Goal: Task Accomplishment & Management: Use online tool/utility

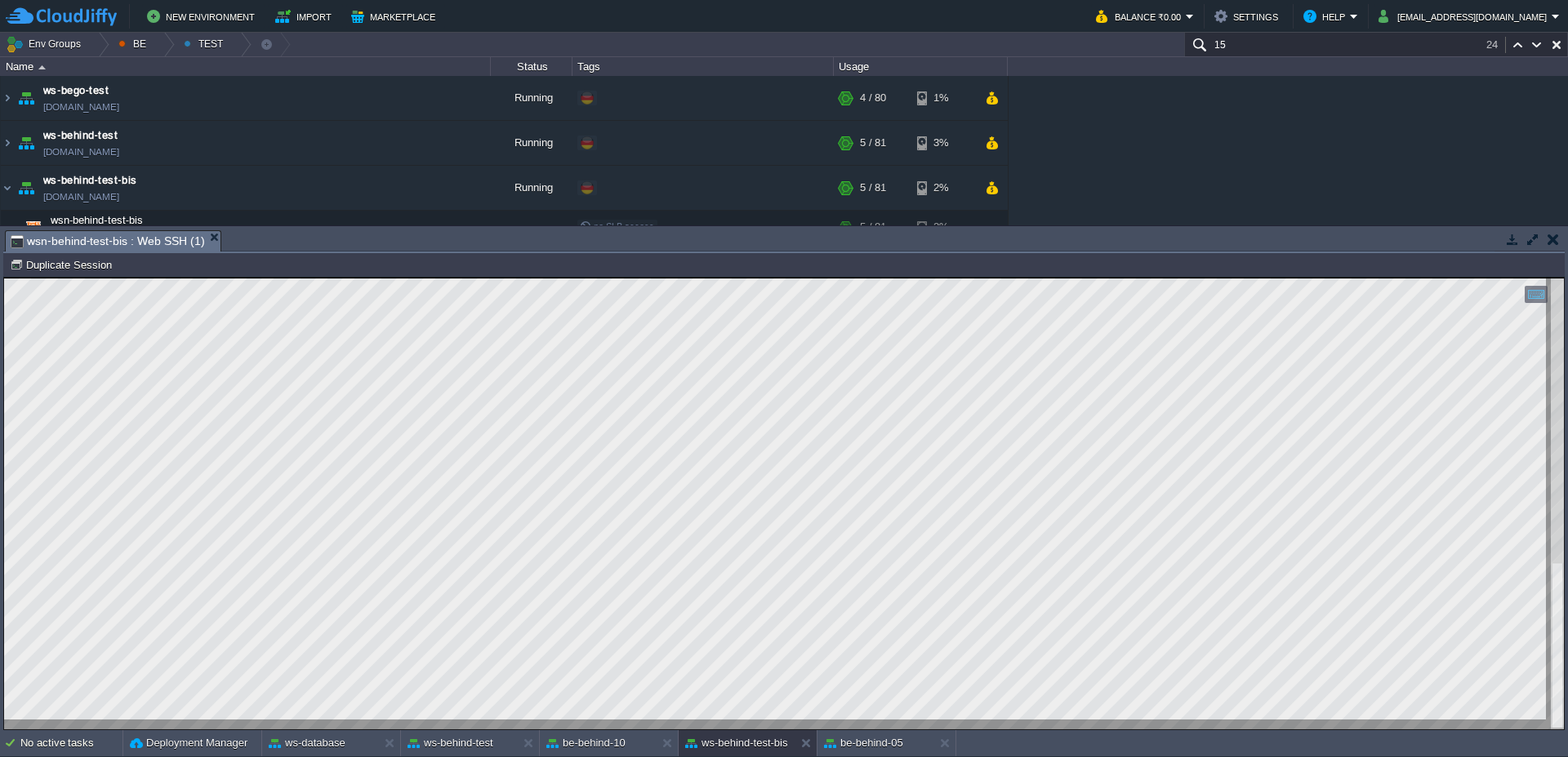
scroll to position [43, 0]
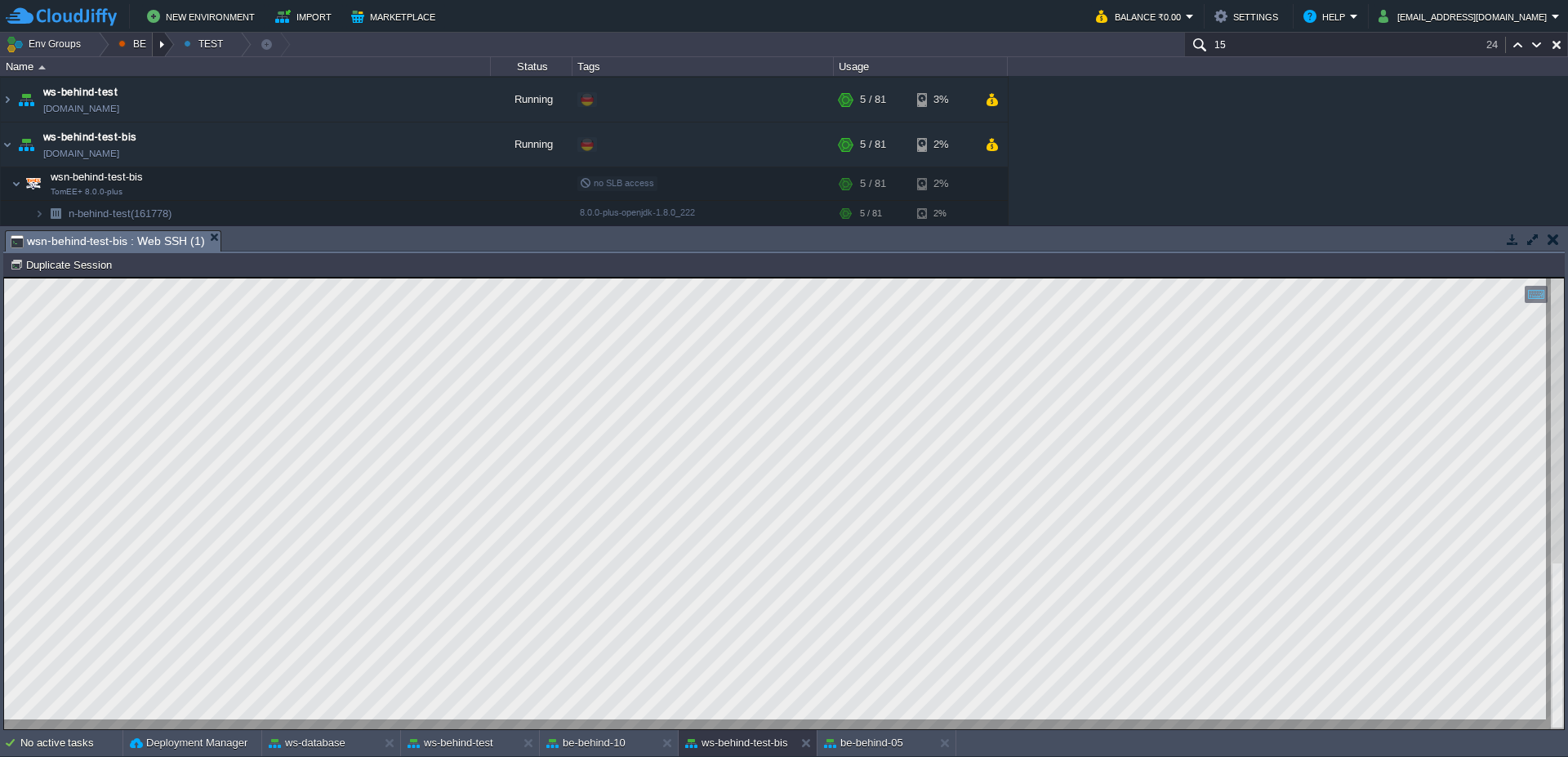
click at [163, 44] on div at bounding box center [163, 45] width 22 height 24
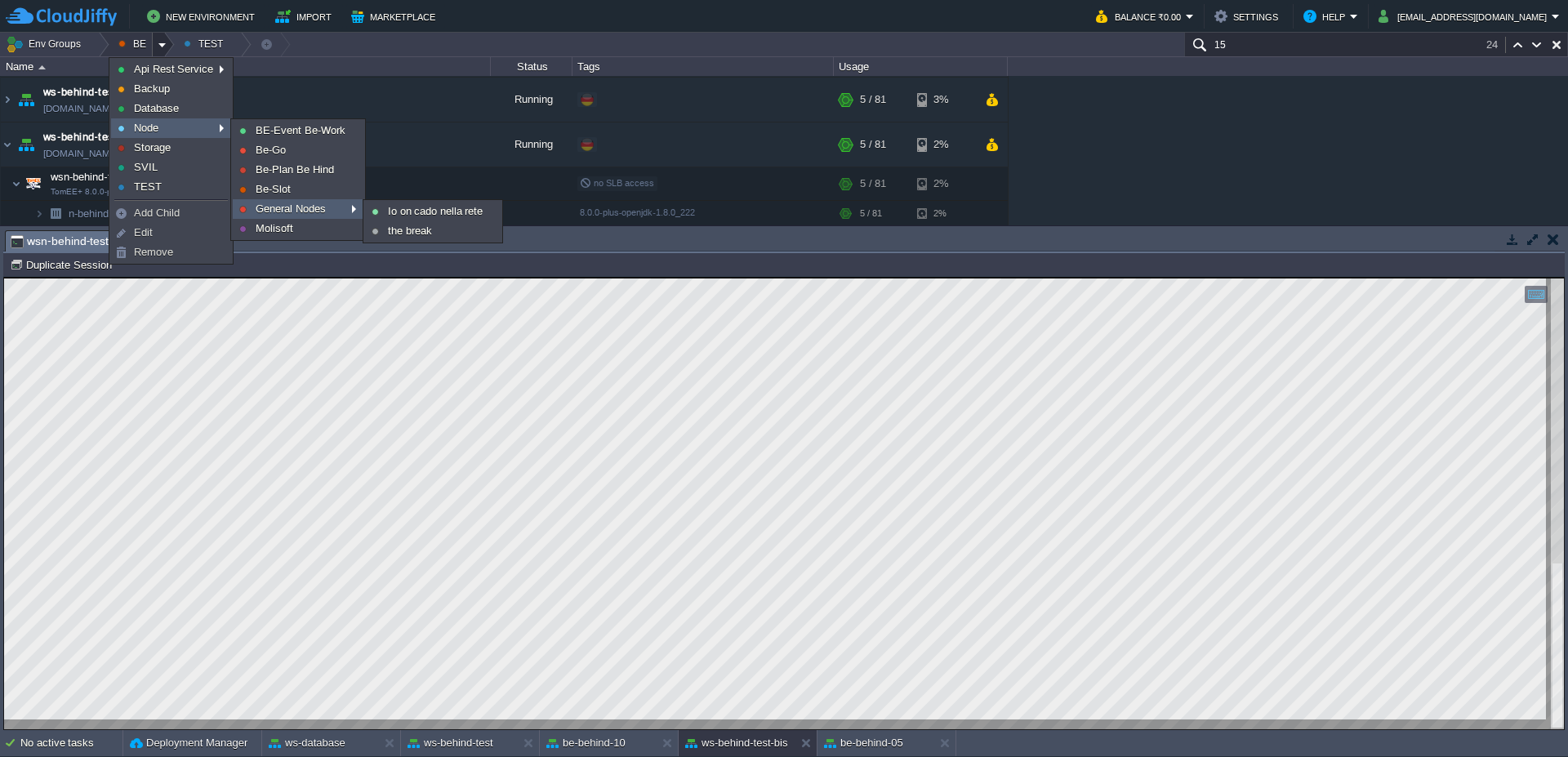
click at [324, 206] on span "General Nodes" at bounding box center [291, 208] width 71 height 12
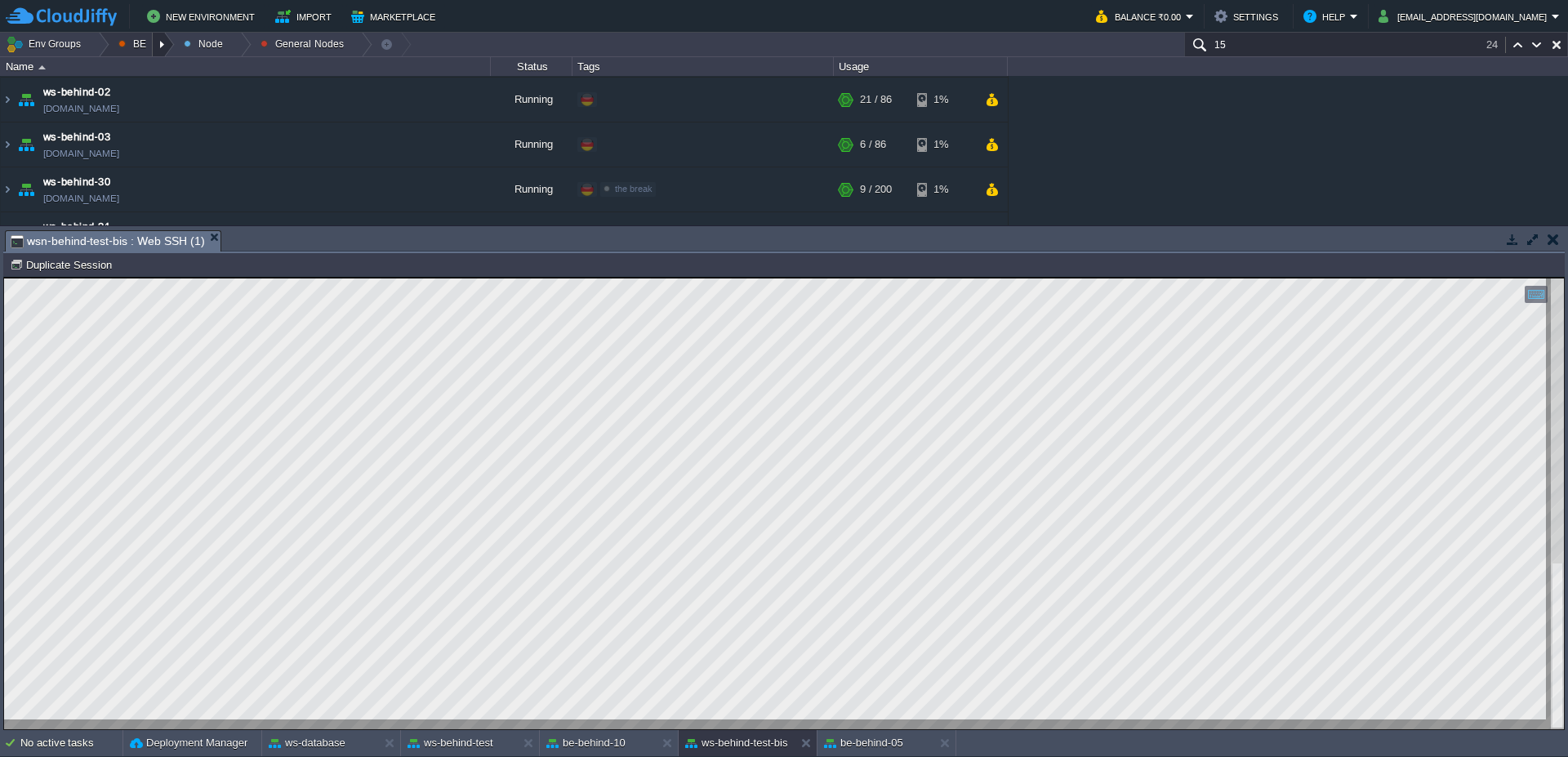
click at [158, 48] on div at bounding box center [163, 45] width 22 height 24
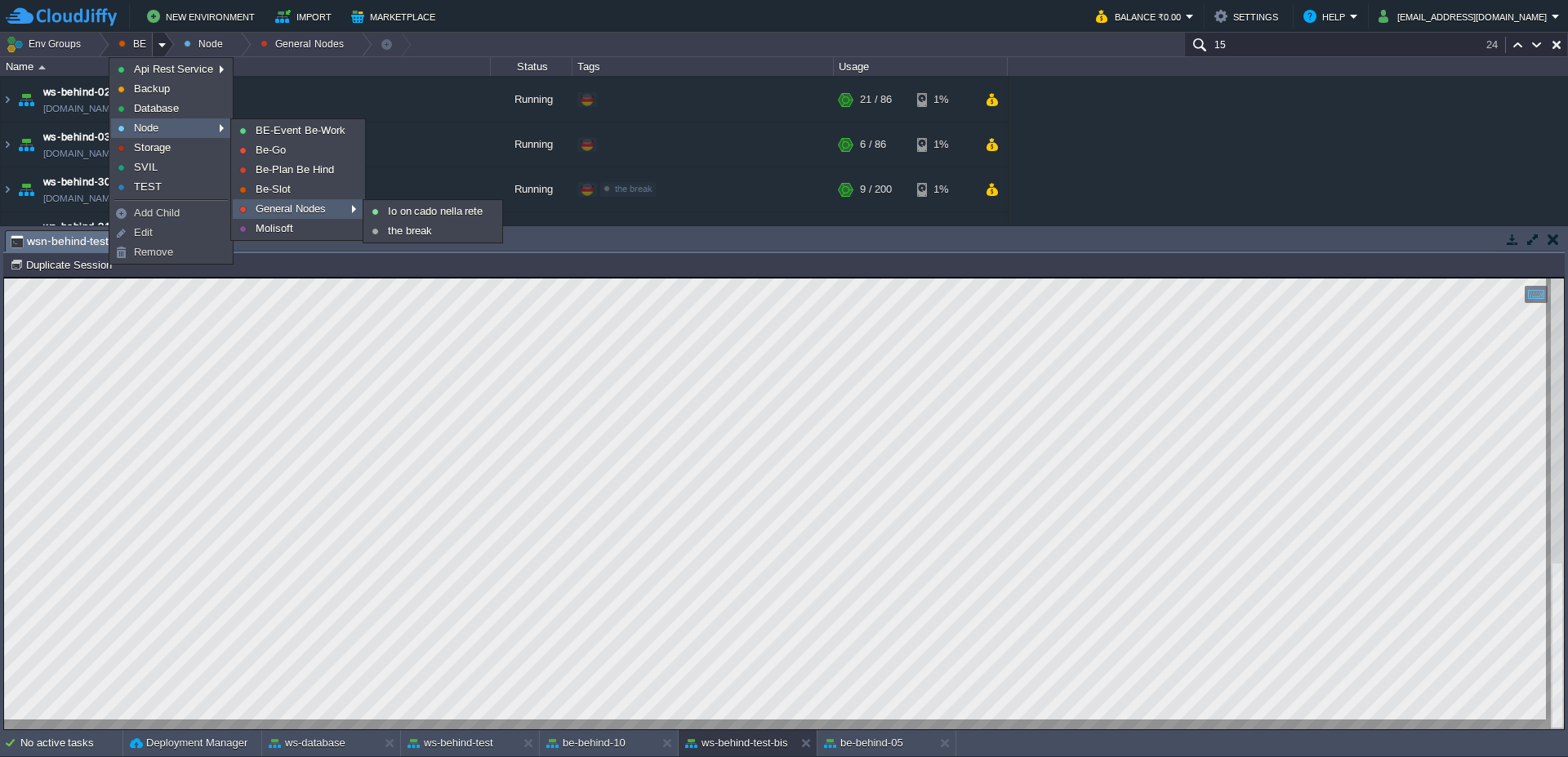
click at [293, 213] on span "General Nodes" at bounding box center [291, 208] width 71 height 12
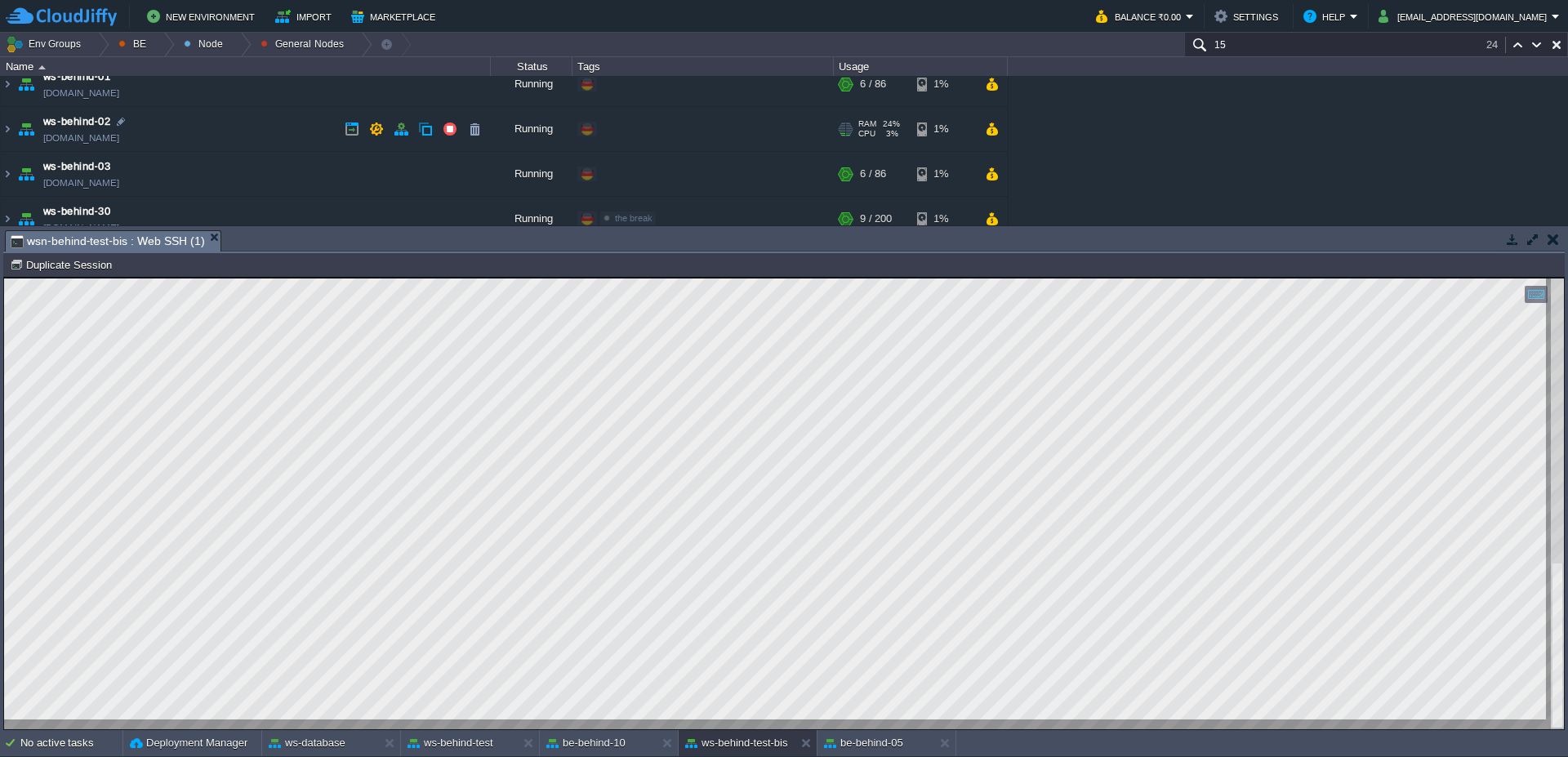
scroll to position [0, 0]
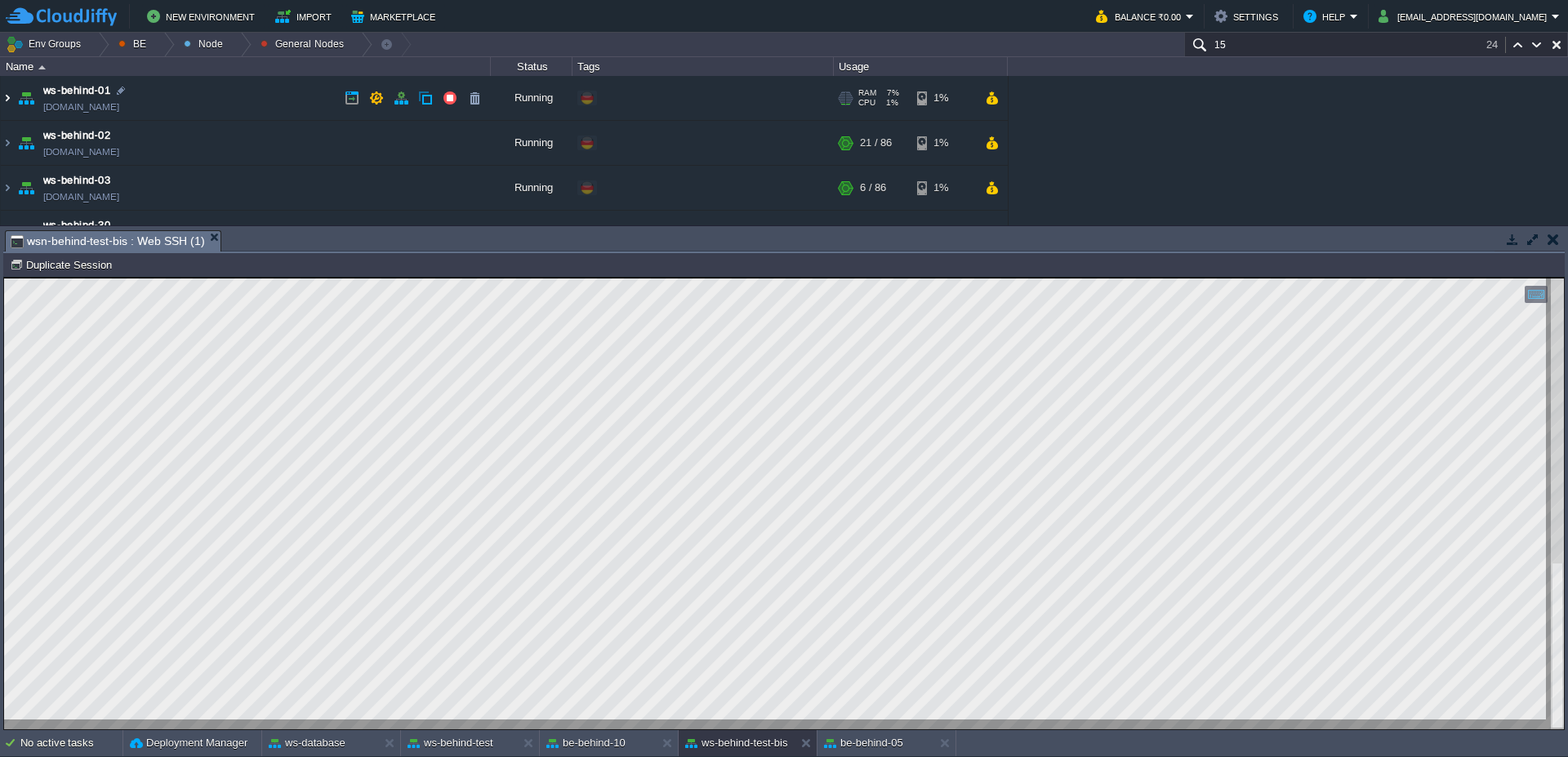
click at [2, 107] on img at bounding box center [7, 98] width 13 height 44
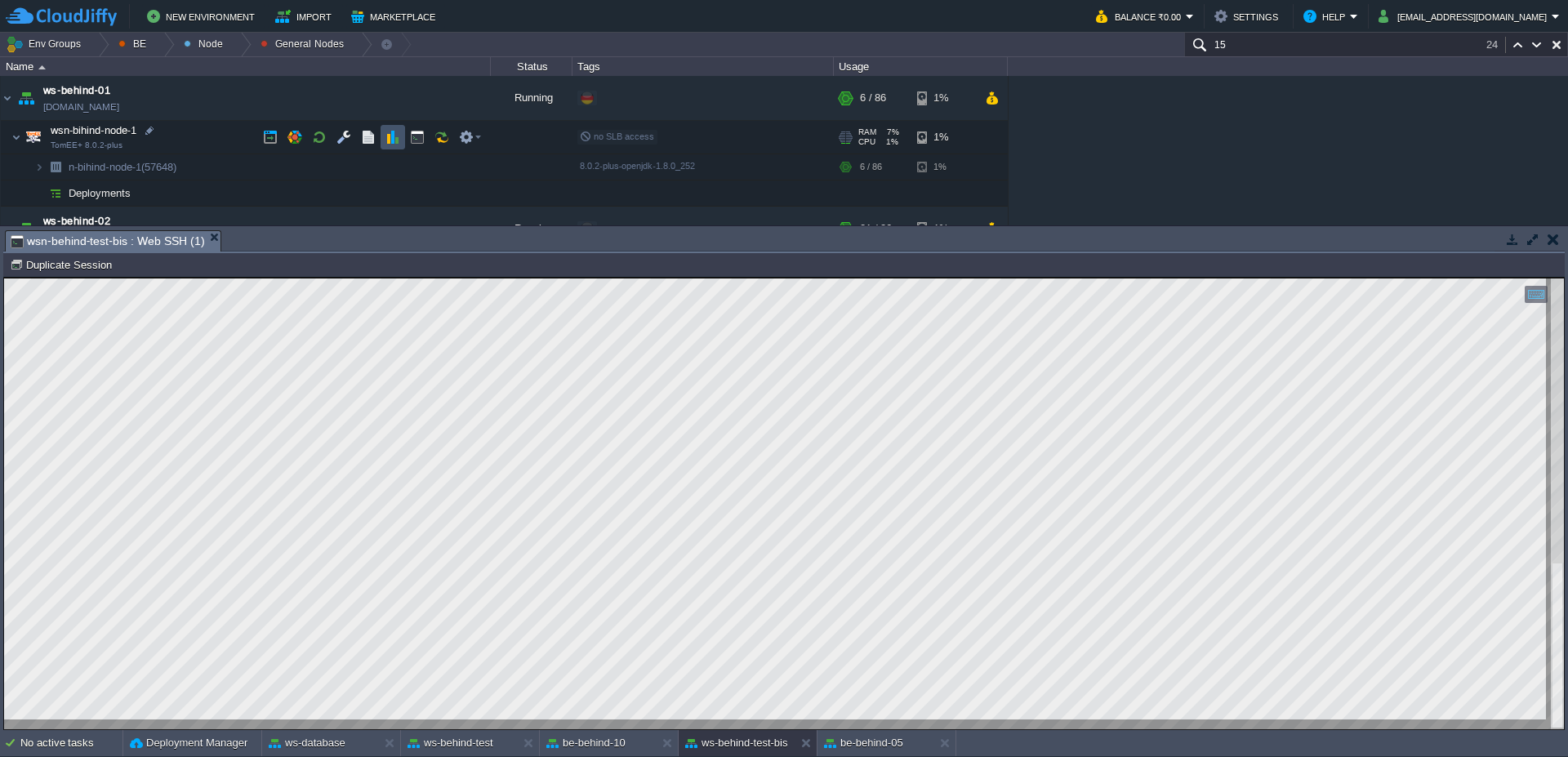
click at [393, 137] on button "button" at bounding box center [392, 136] width 15 height 15
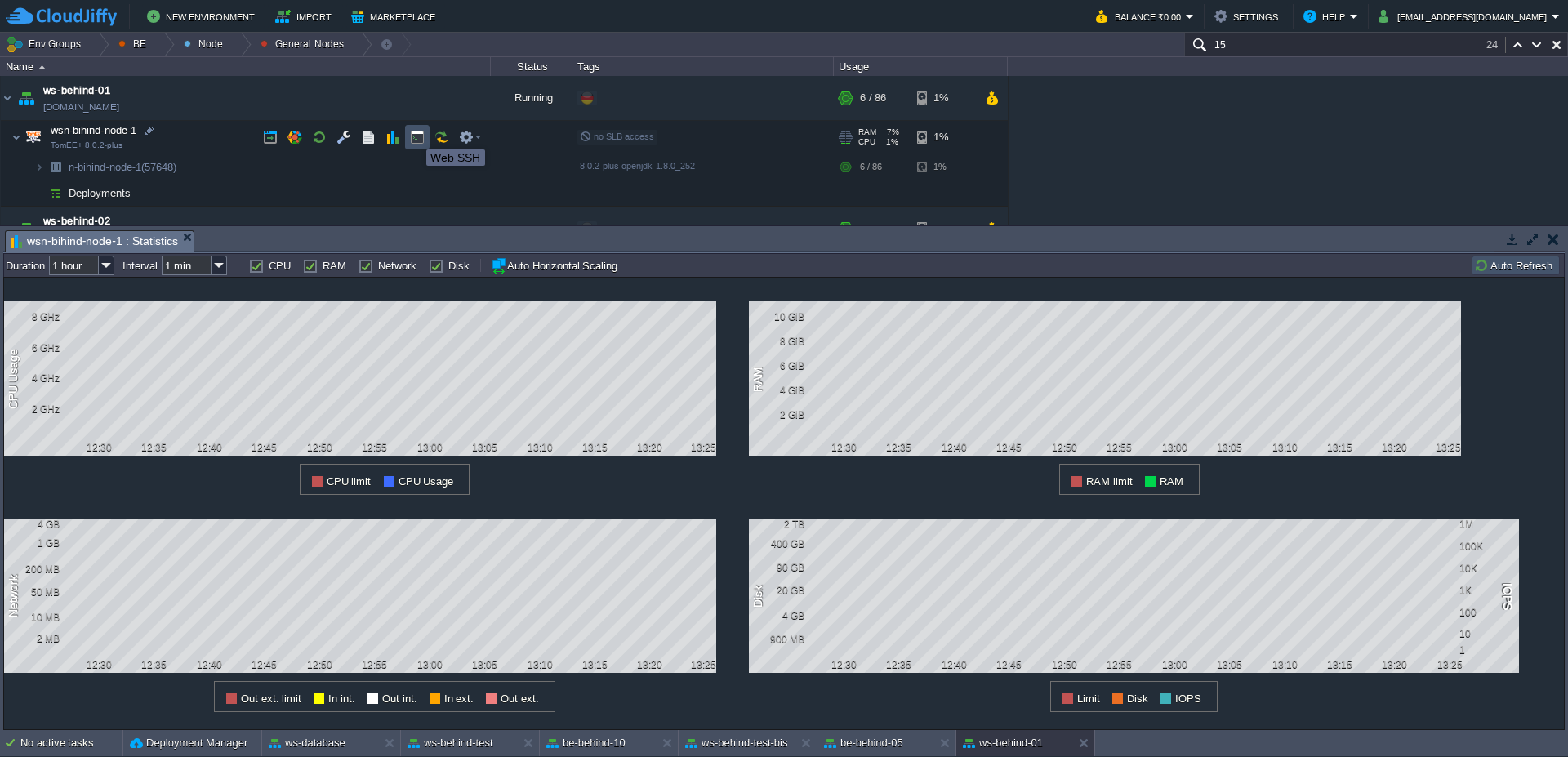
click at [414, 134] on button "button" at bounding box center [417, 136] width 15 height 15
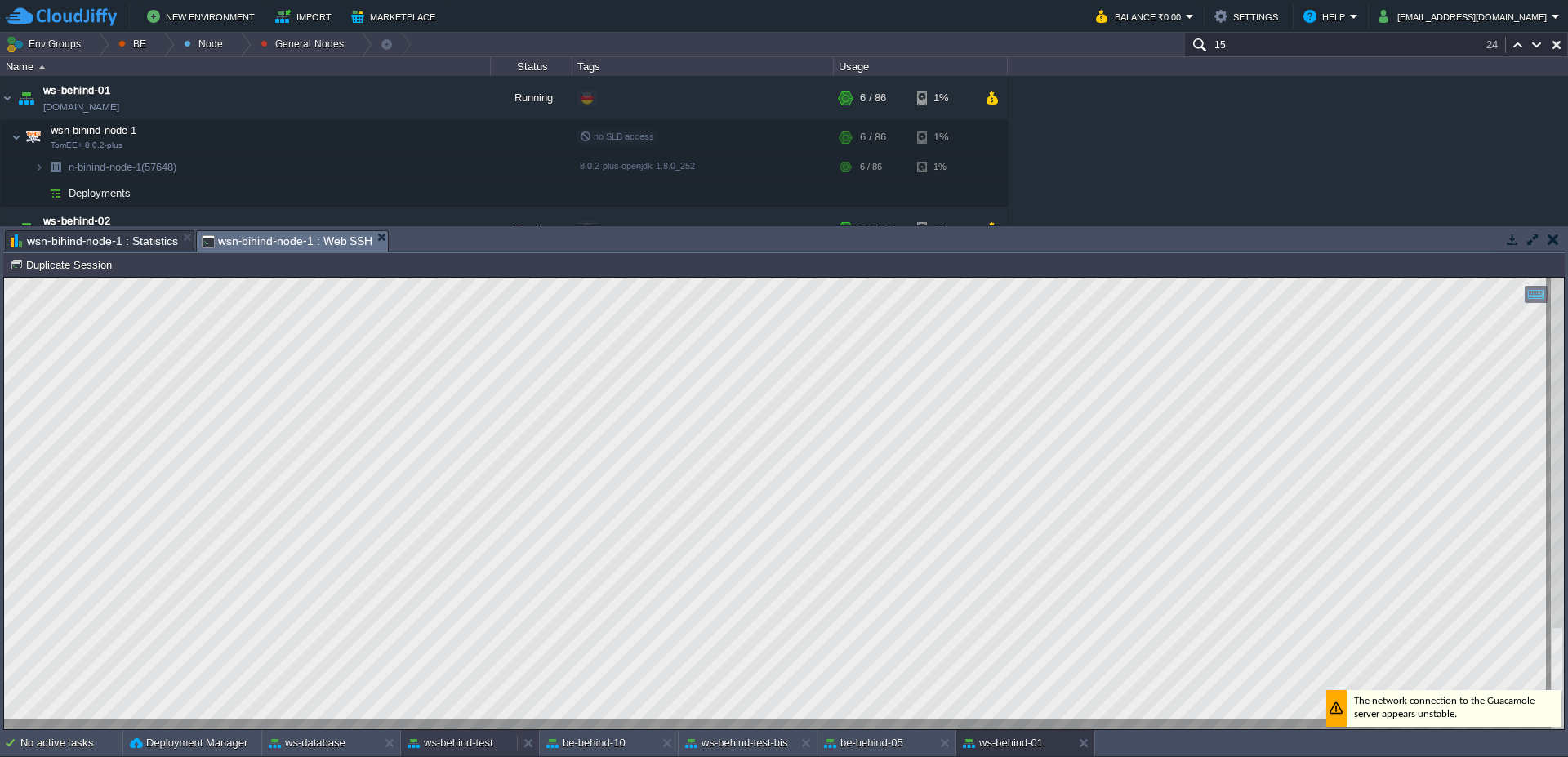
click at [467, 747] on button "ws-behind-test" at bounding box center [450, 743] width 86 height 16
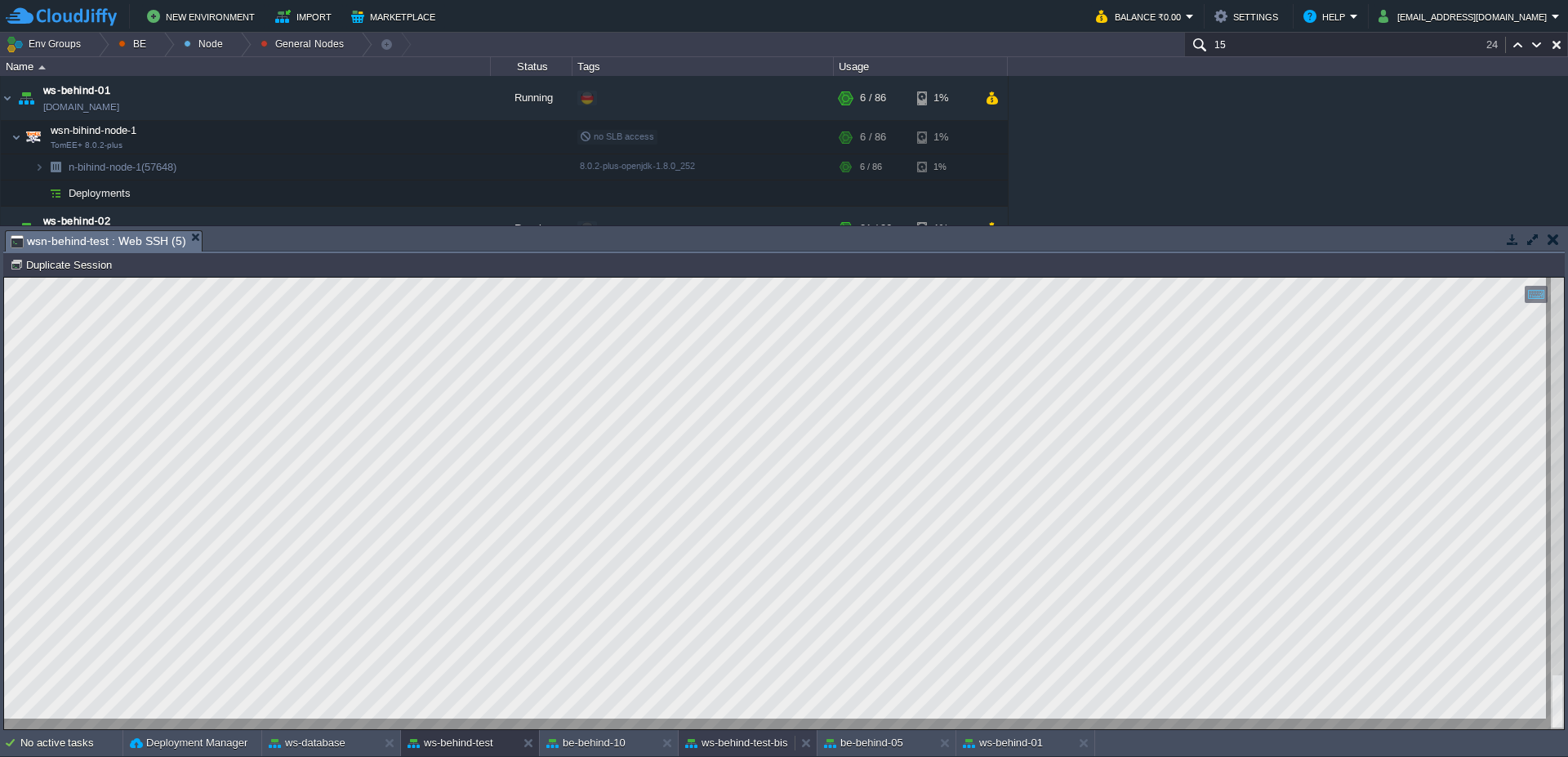
click at [745, 754] on div "ws-behind-test-bis" at bounding box center [736, 743] width 115 height 26
click at [1036, 742] on button "ws-behind-01" at bounding box center [1003, 743] width 80 height 16
